Goal: Check status: Check status

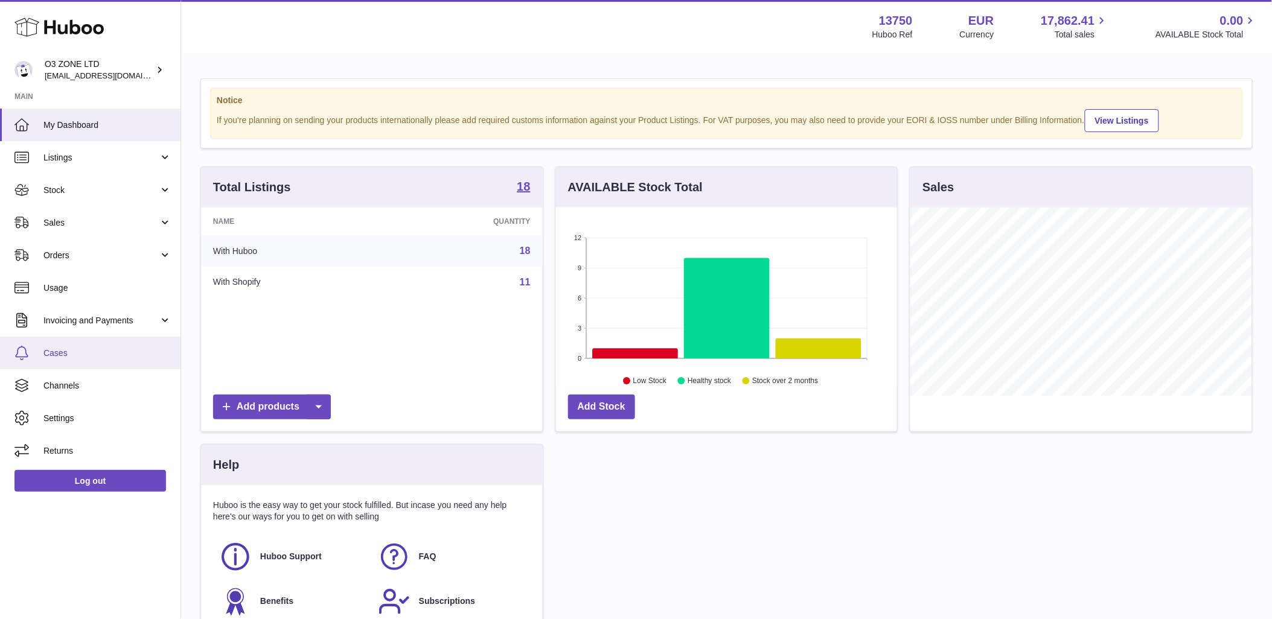
scroll to position [67, 0]
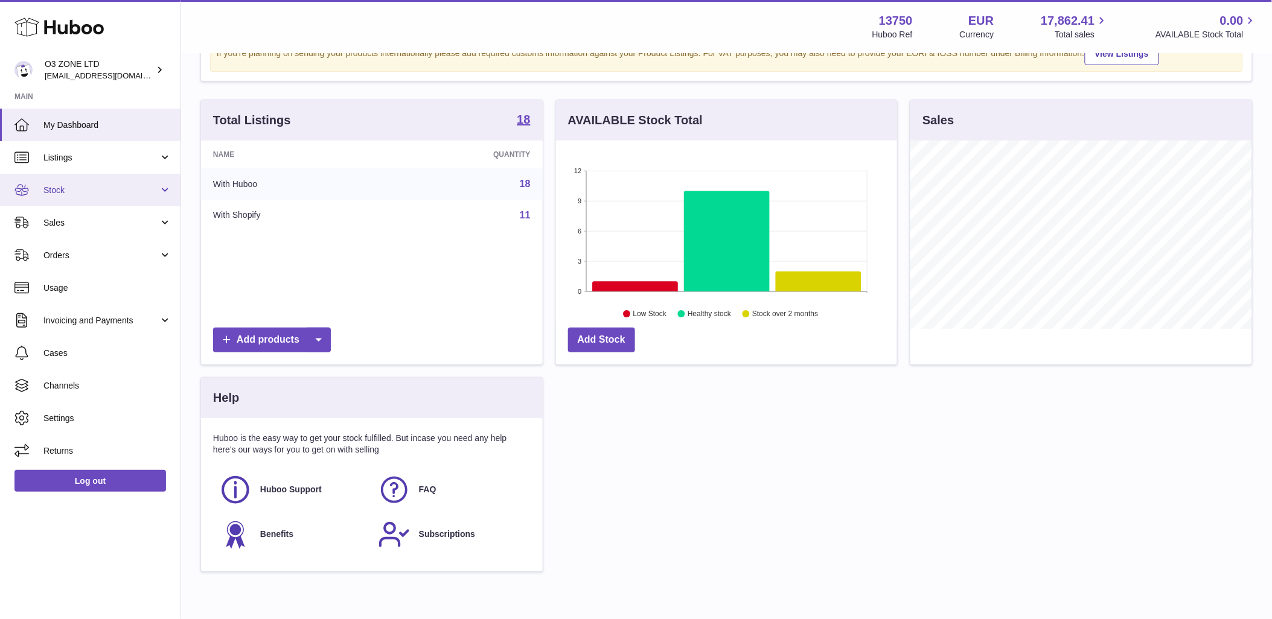
click at [100, 179] on link "Stock" at bounding box center [90, 190] width 181 height 33
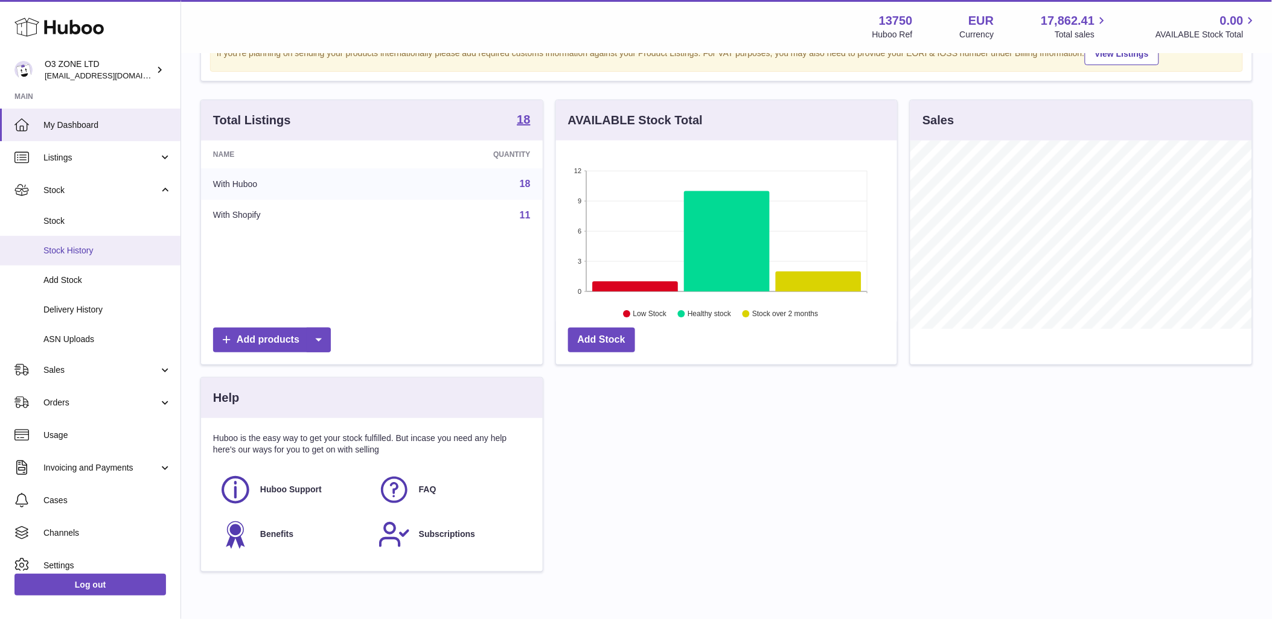
click at [69, 258] on link "Stock History" at bounding box center [90, 251] width 181 height 30
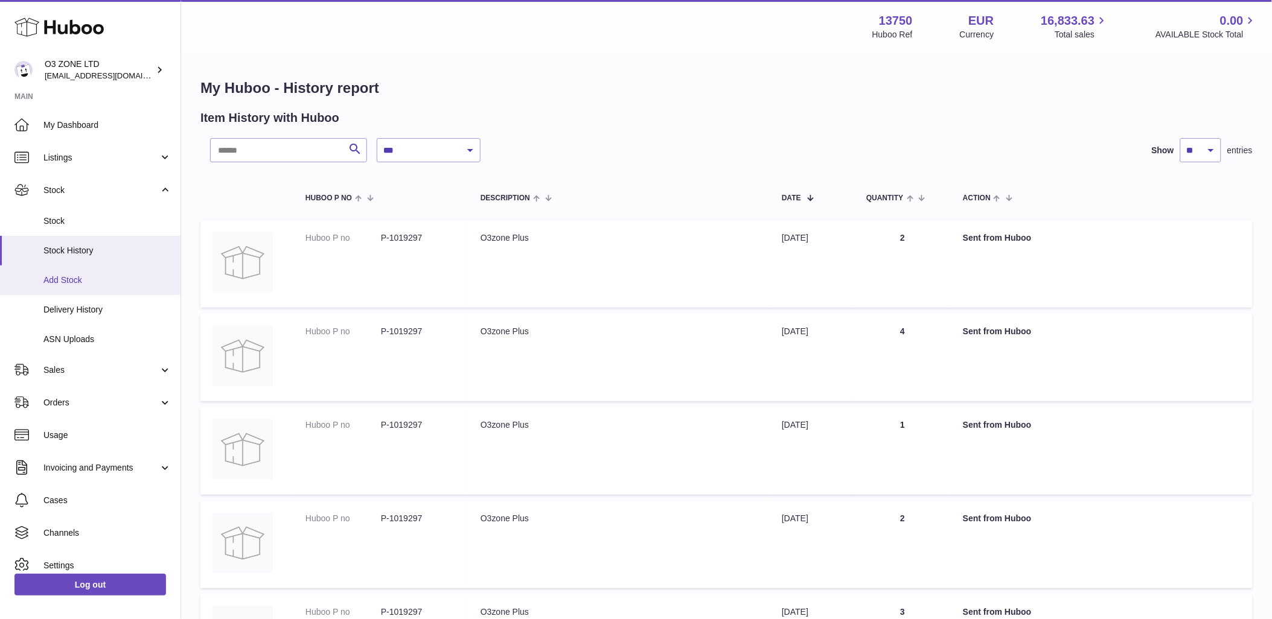
click at [55, 284] on span "Add Stock" at bounding box center [107, 280] width 128 height 11
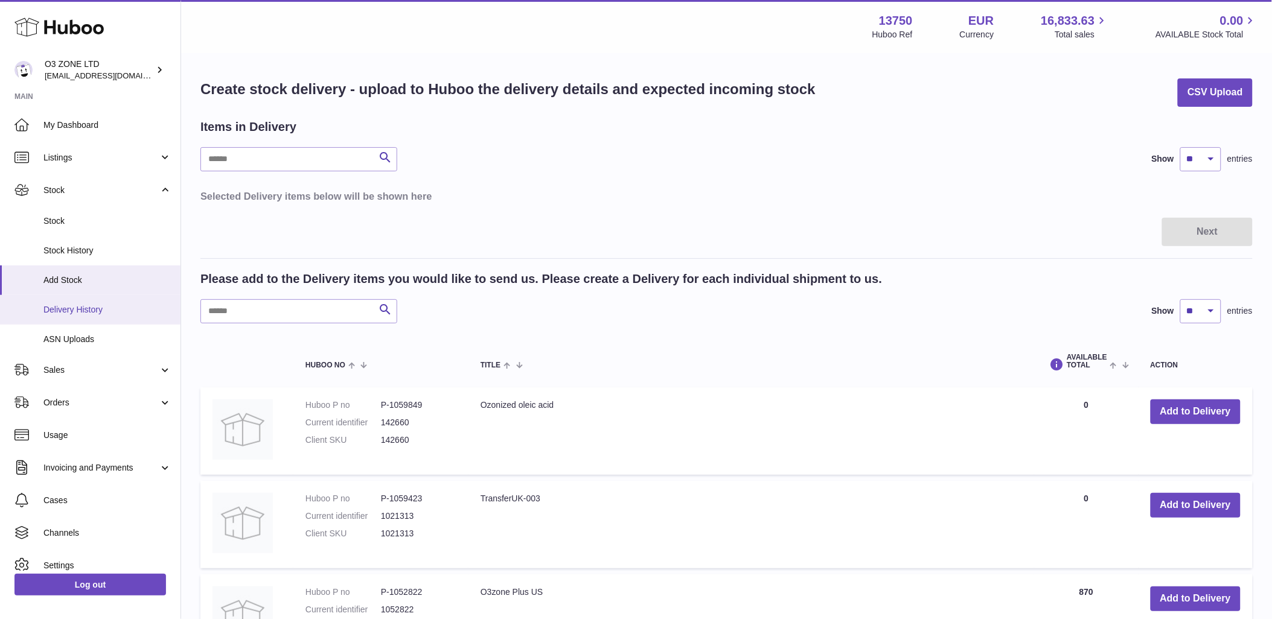
click at [59, 310] on span "Delivery History" at bounding box center [107, 309] width 128 height 11
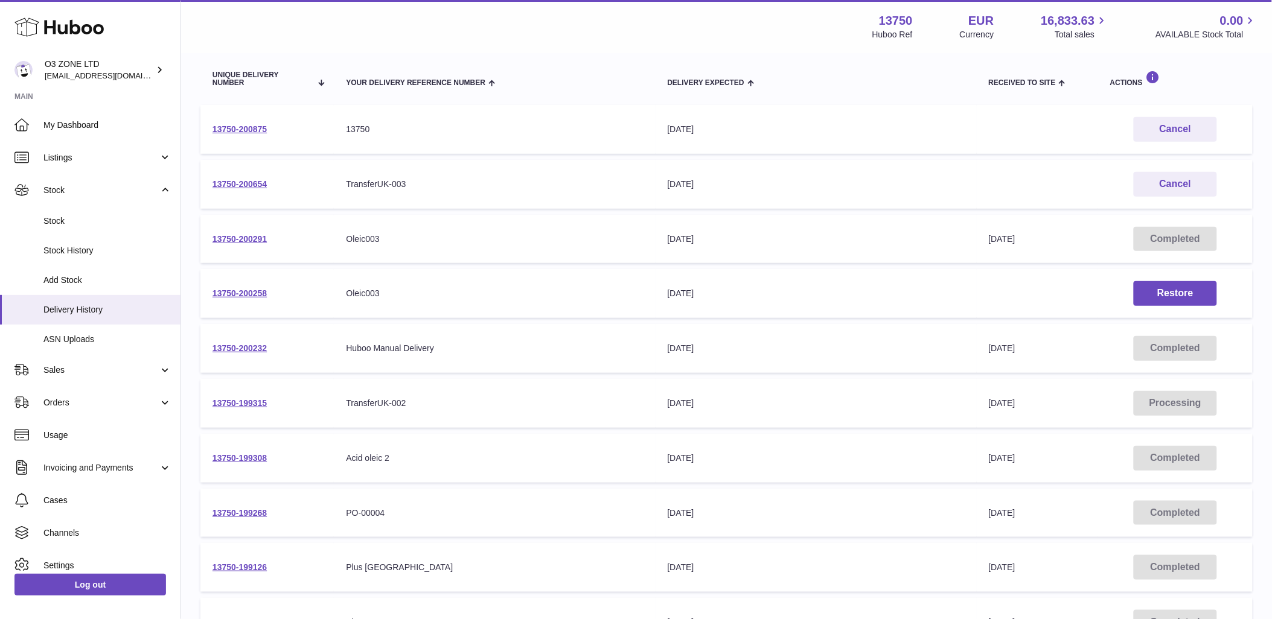
scroll to position [201, 0]
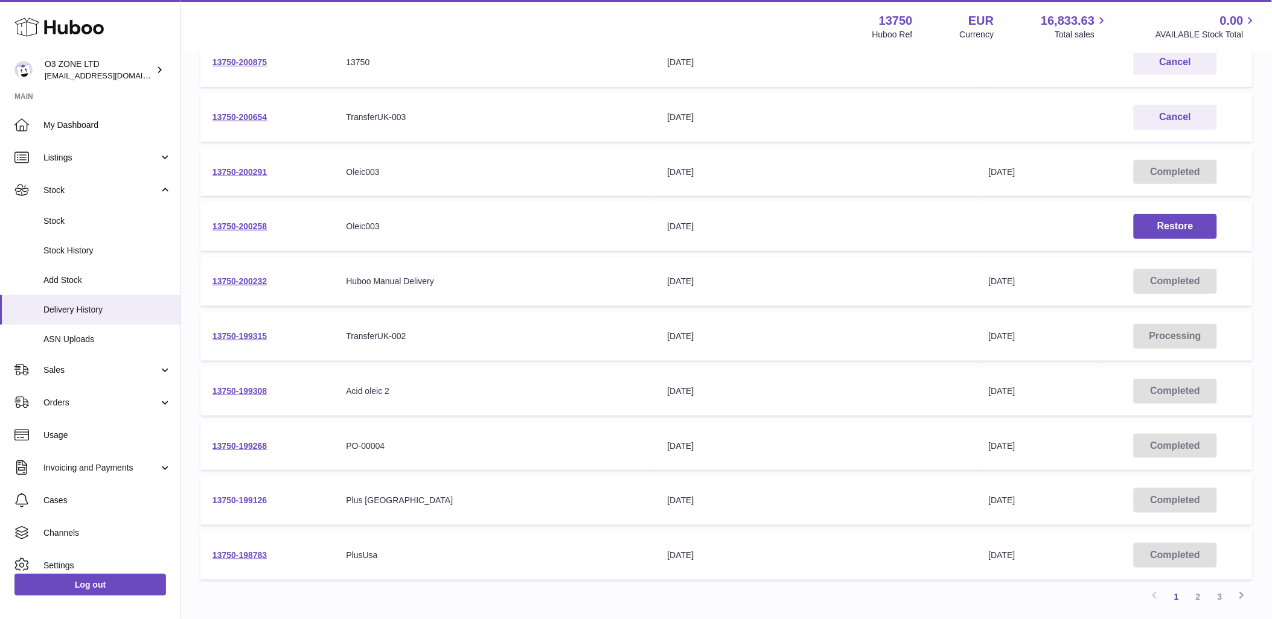
click at [226, 501] on link "13750-199126" at bounding box center [240, 501] width 54 height 10
